Goal: Task Accomplishment & Management: Use online tool/utility

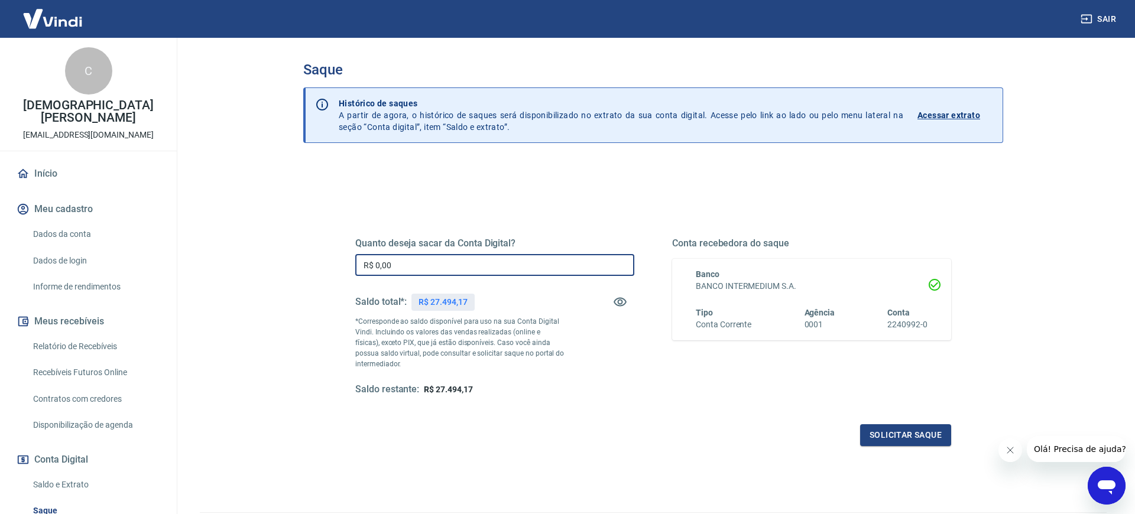
click at [440, 259] on input "R$ 0,00" at bounding box center [494, 265] width 279 height 22
click at [435, 264] on input "R$ 0,00" at bounding box center [494, 265] width 279 height 22
type input "R$ 494,00"
click at [935, 439] on button "Solicitar saque" at bounding box center [905, 435] width 91 height 22
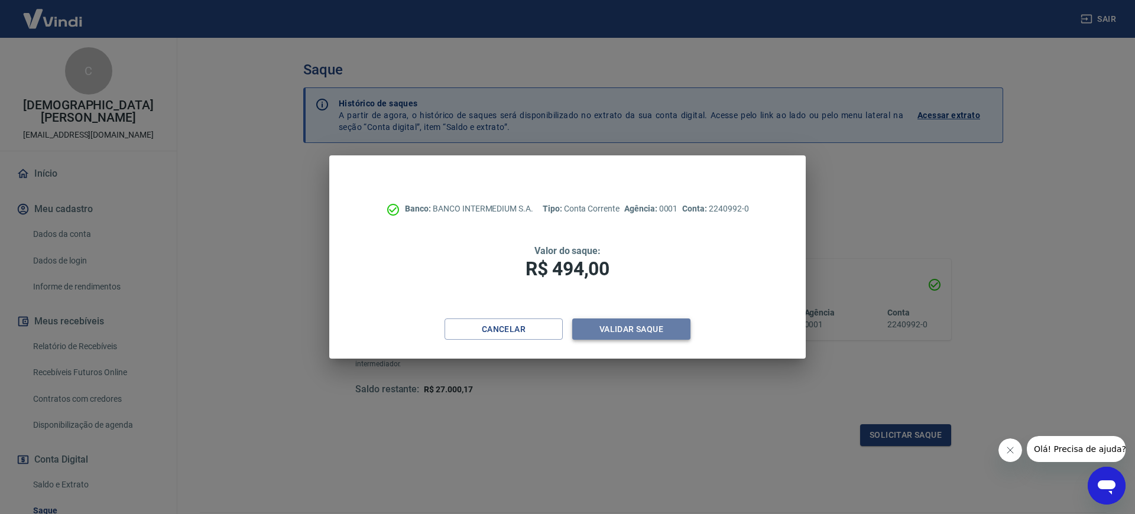
click at [624, 326] on button "Validar saque" at bounding box center [631, 330] width 118 height 22
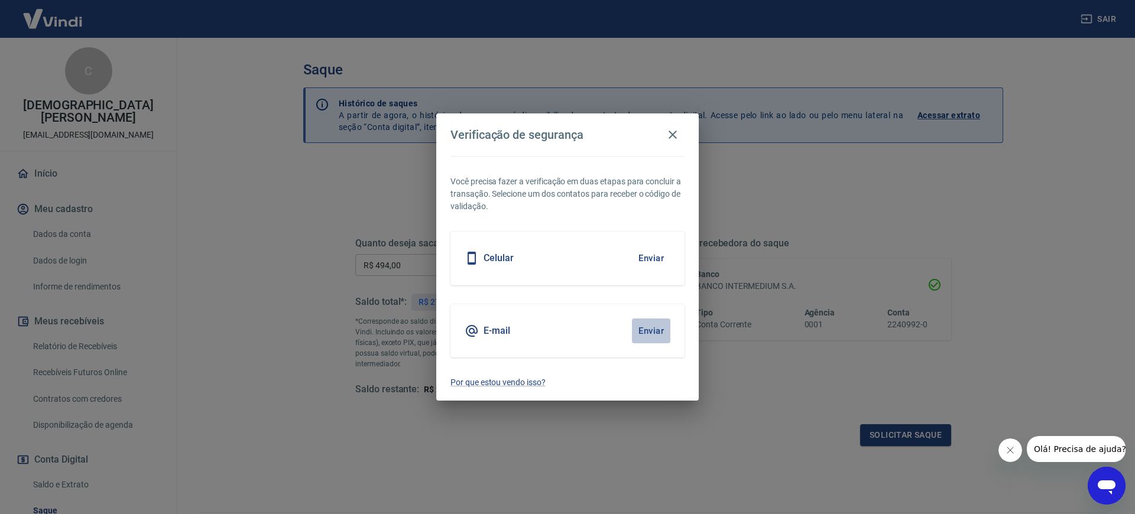
click at [651, 332] on button "Enviar" at bounding box center [651, 331] width 38 height 25
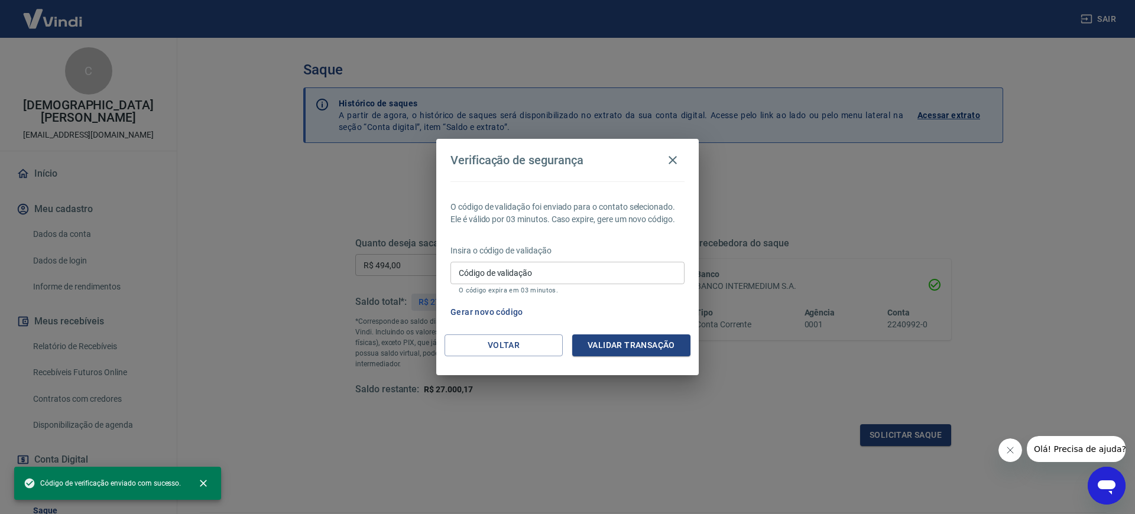
click at [573, 274] on input "Código de validação" at bounding box center [567, 273] width 234 height 22
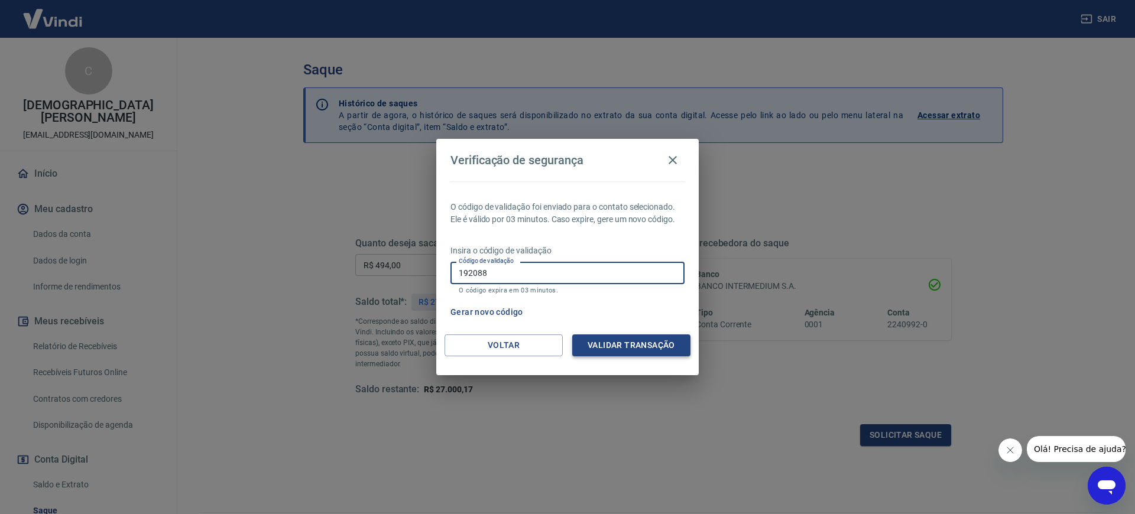
type input "192088"
click at [647, 352] on button "Validar transação" at bounding box center [631, 346] width 118 height 22
